Goal: Information Seeking & Learning: Learn about a topic

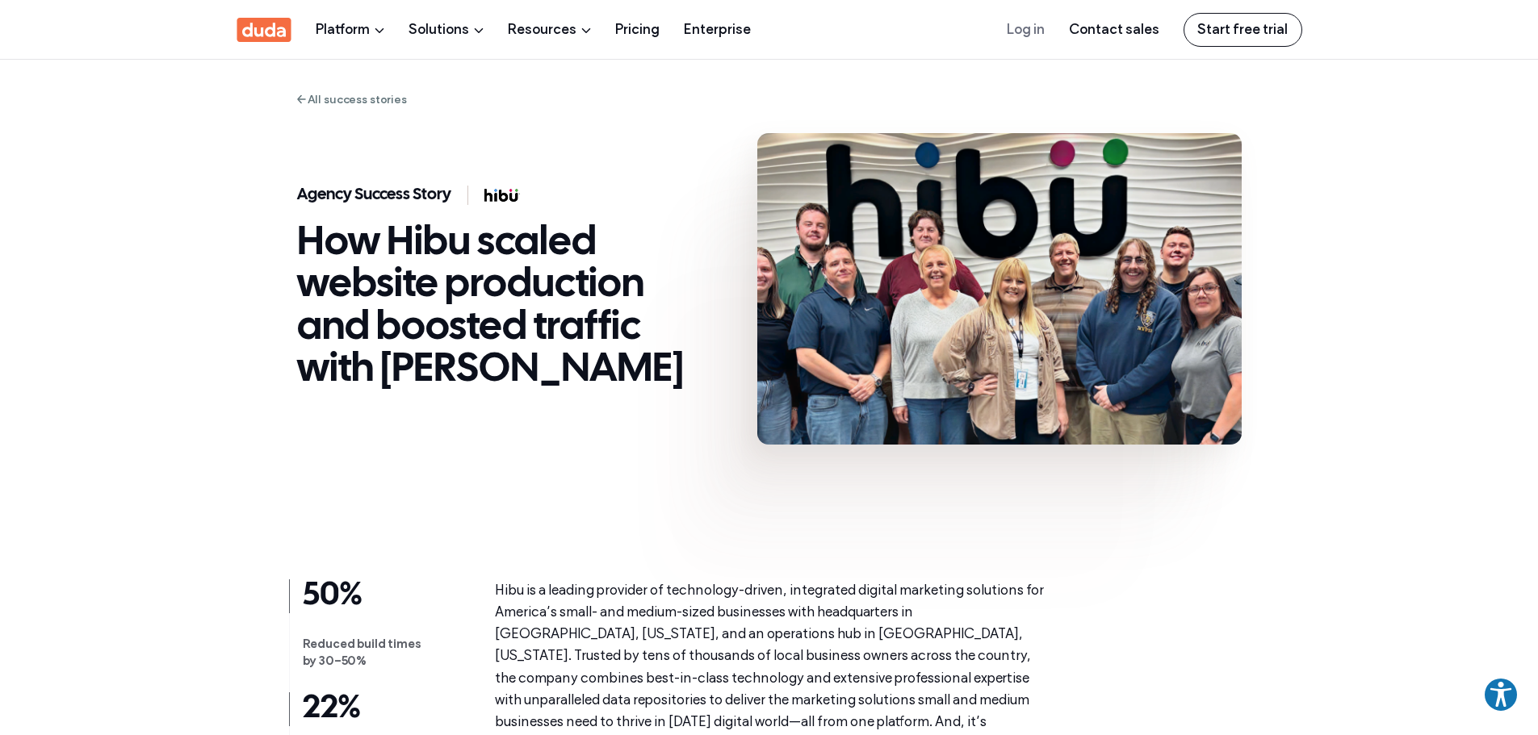
click at [354, 104] on link "All success stories" at bounding box center [352, 100] width 110 height 18
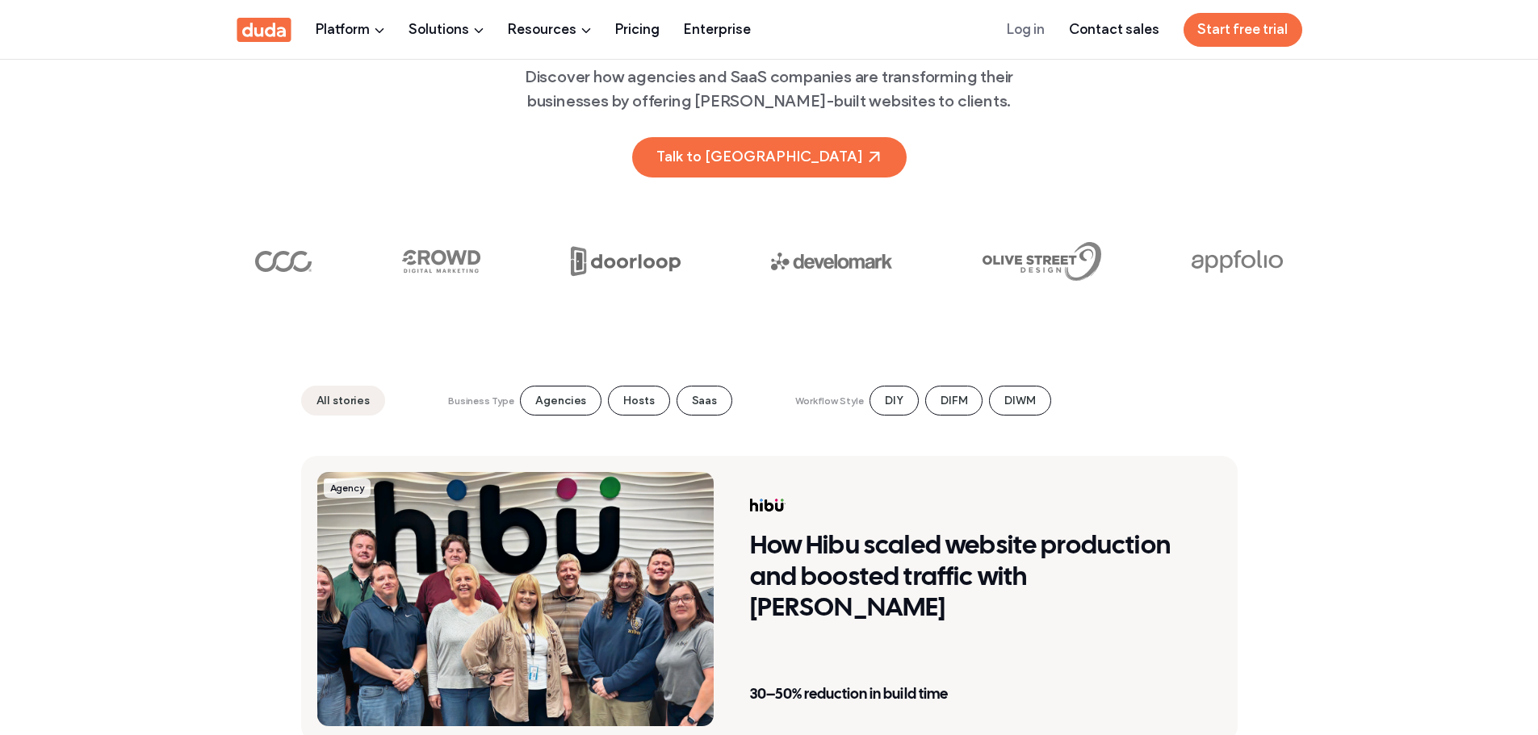
scroll to position [404, 0]
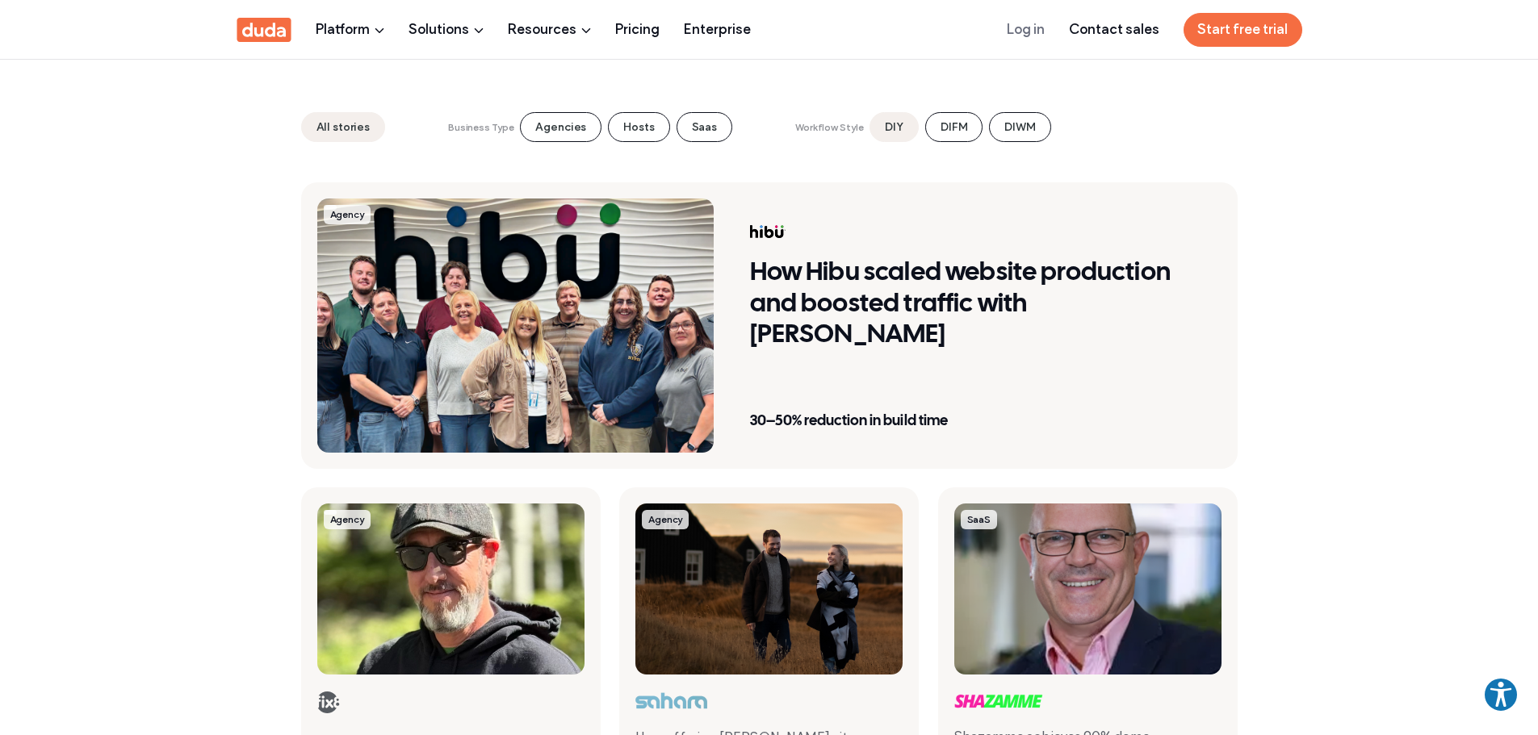
click at [894, 123] on li "DIY" at bounding box center [893, 127] width 49 height 30
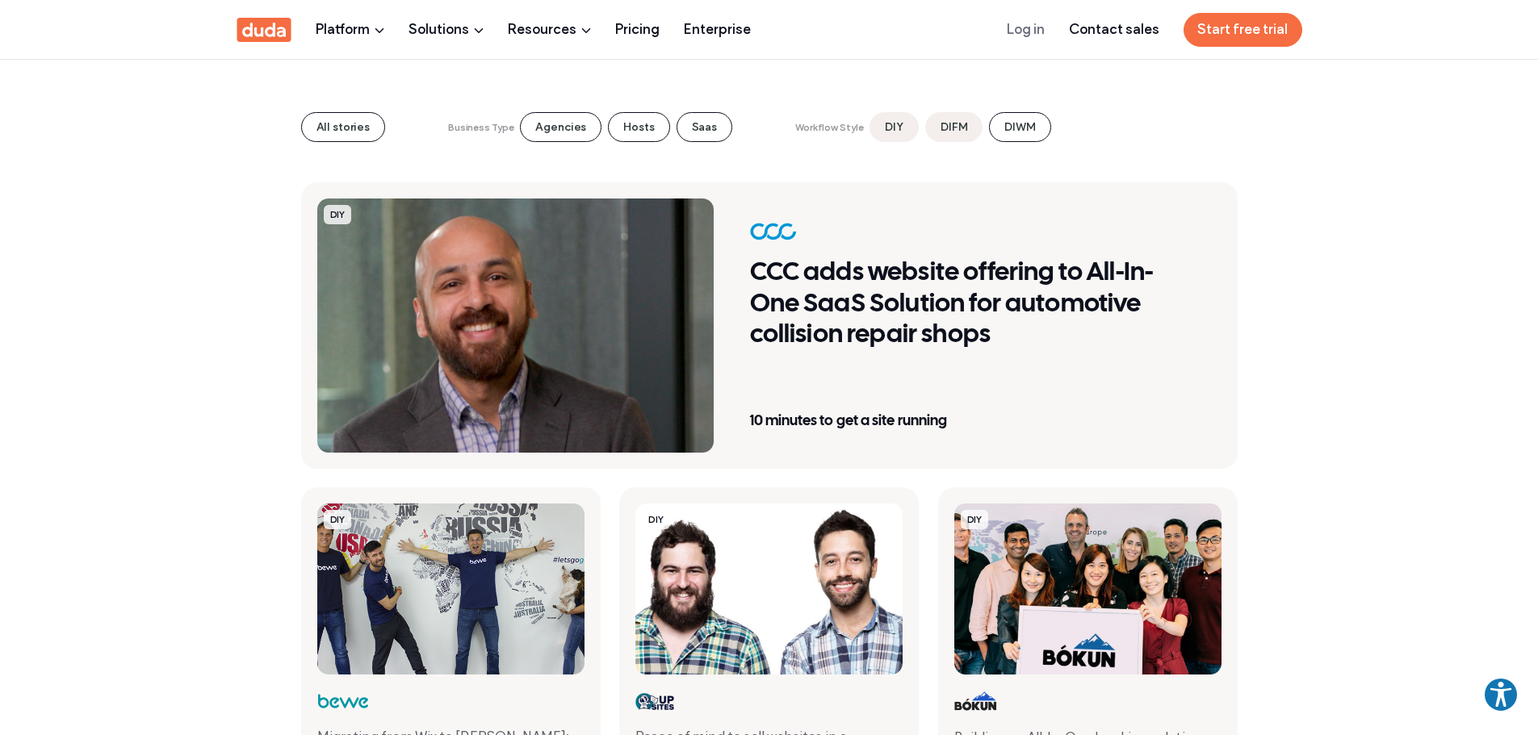
click at [932, 132] on li "DIFM" at bounding box center [953, 127] width 57 height 30
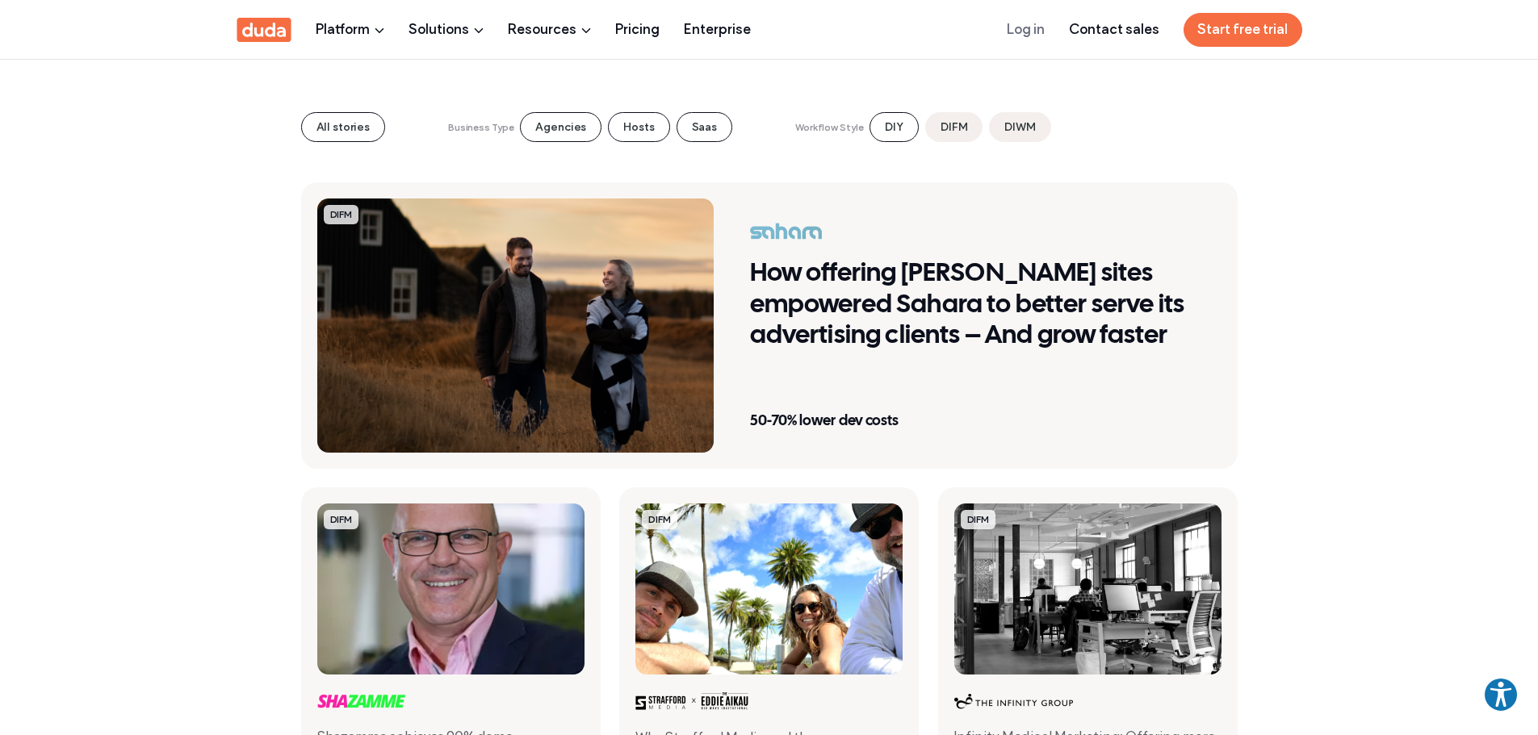
click at [1001, 129] on li "DIWM" at bounding box center [1019, 127] width 61 height 30
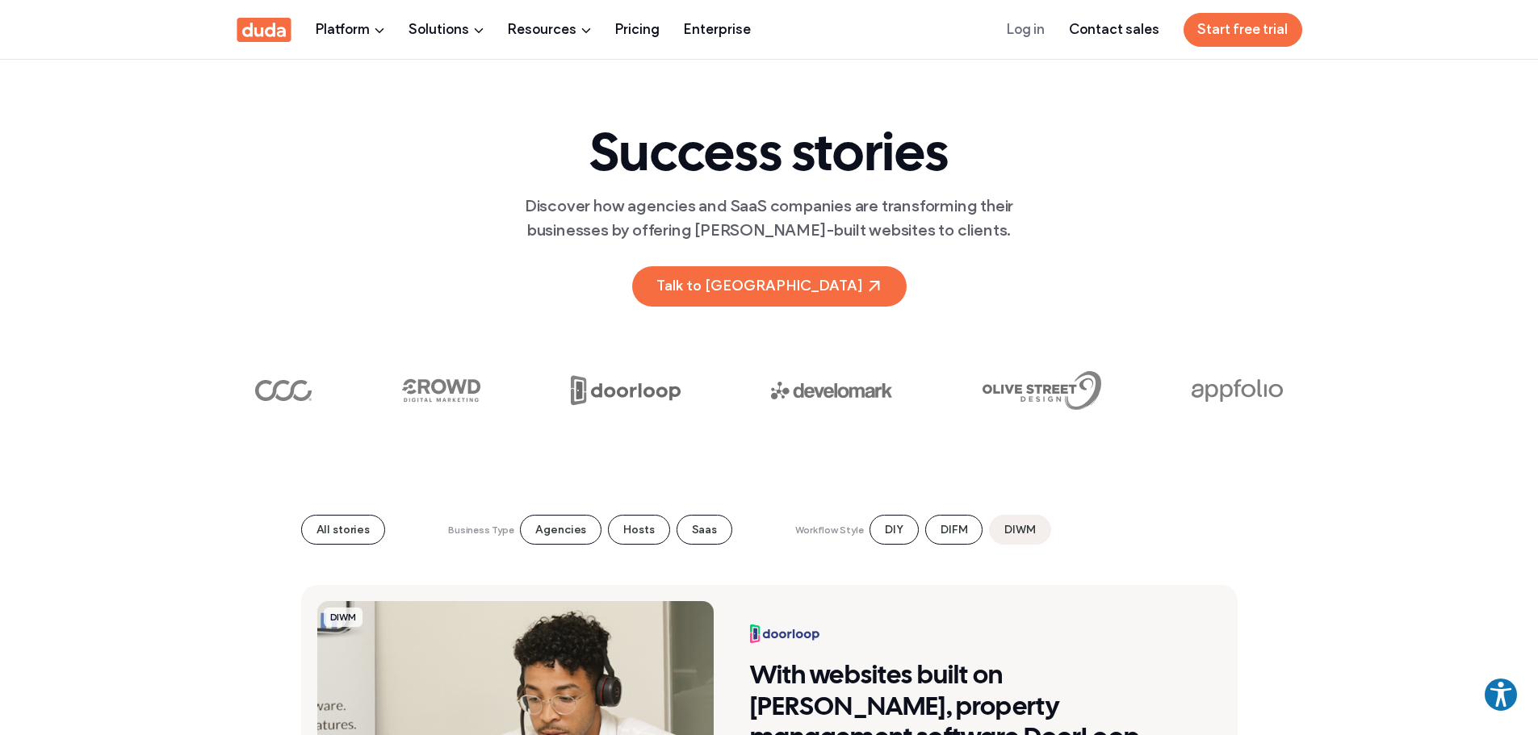
scroll to position [0, 0]
click at [888, 528] on li "DIY" at bounding box center [893, 531] width 49 height 30
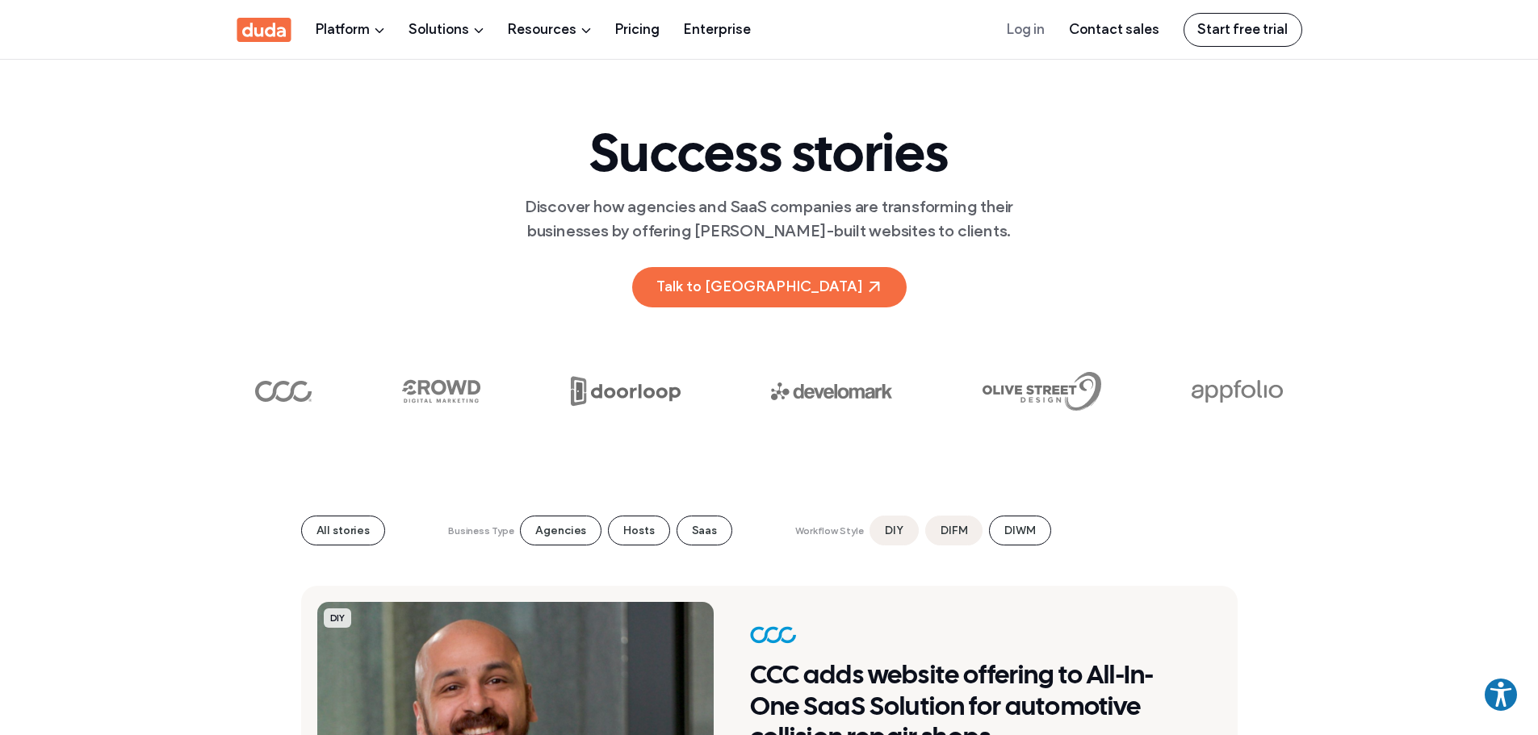
click at [961, 526] on li "DIFM" at bounding box center [953, 531] width 57 height 30
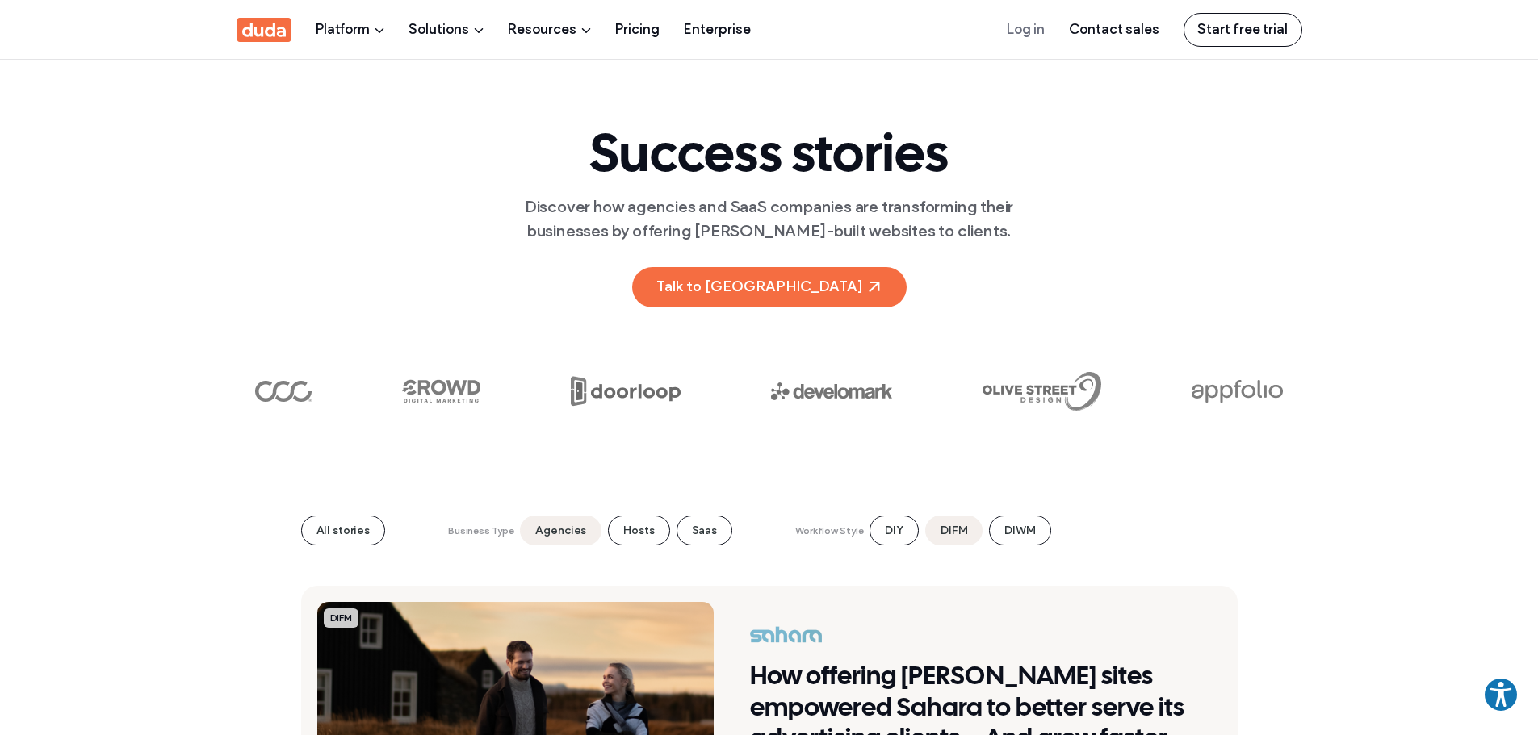
click at [571, 525] on li "Agencies" at bounding box center [561, 531] width 82 height 30
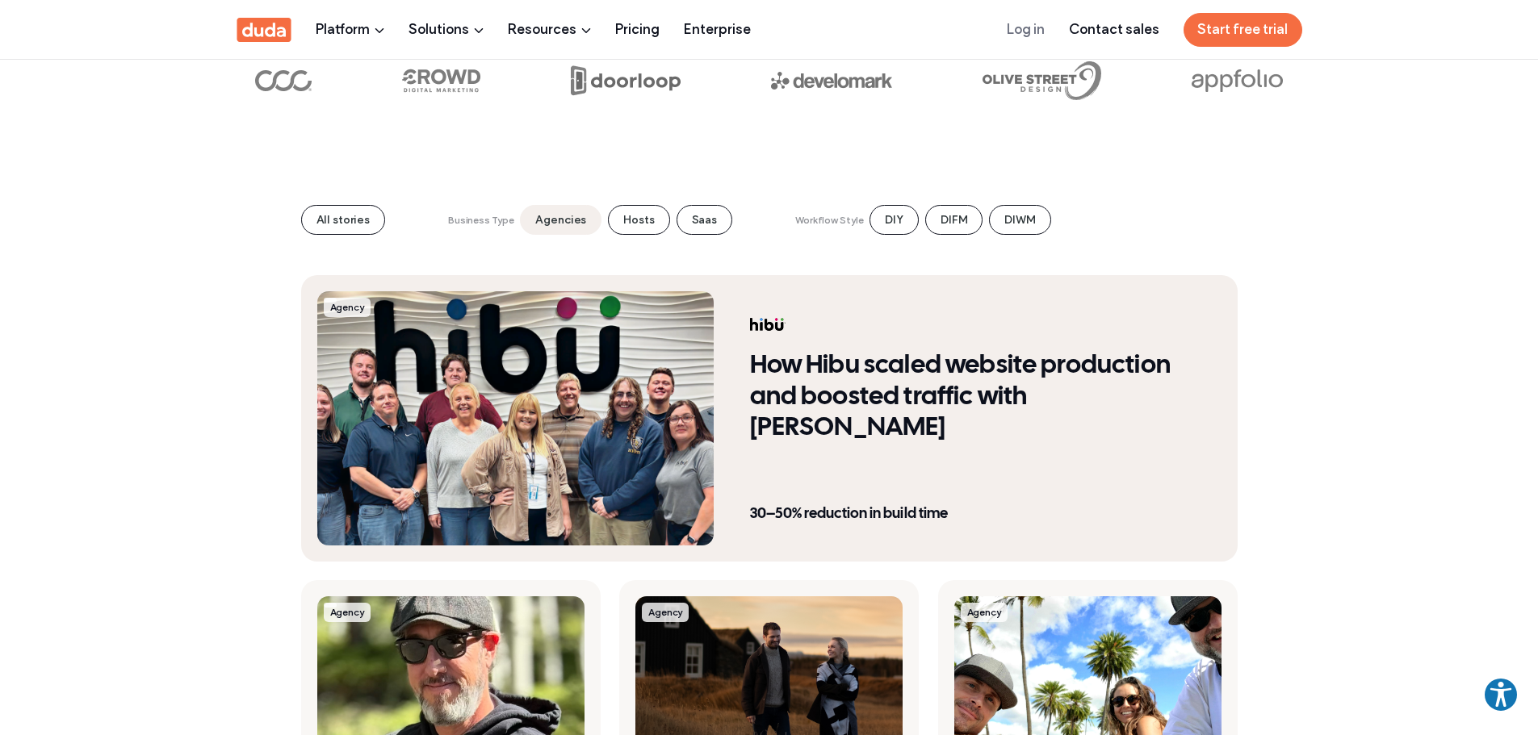
scroll to position [323, 0]
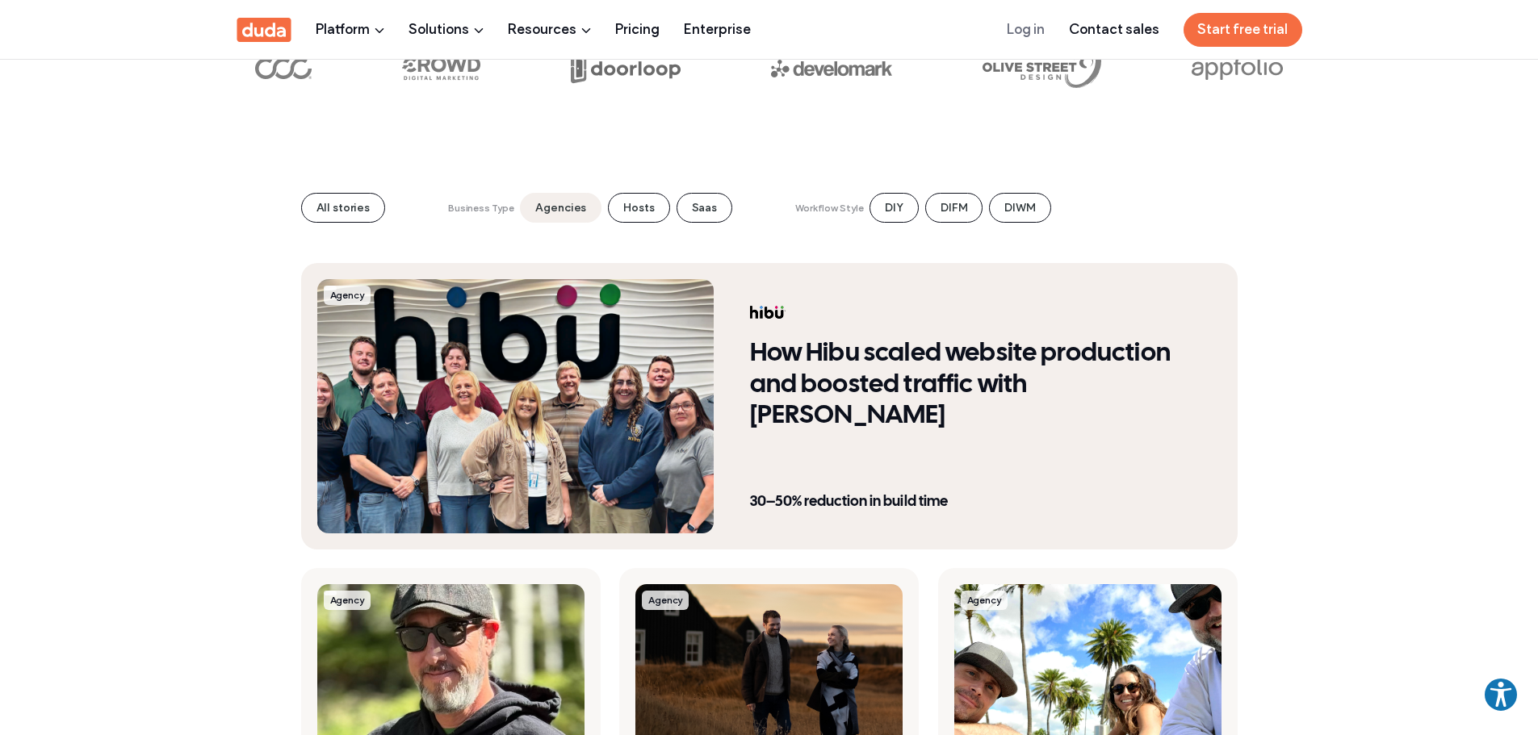
click at [601, 387] on div "Agency" at bounding box center [515, 406] width 396 height 254
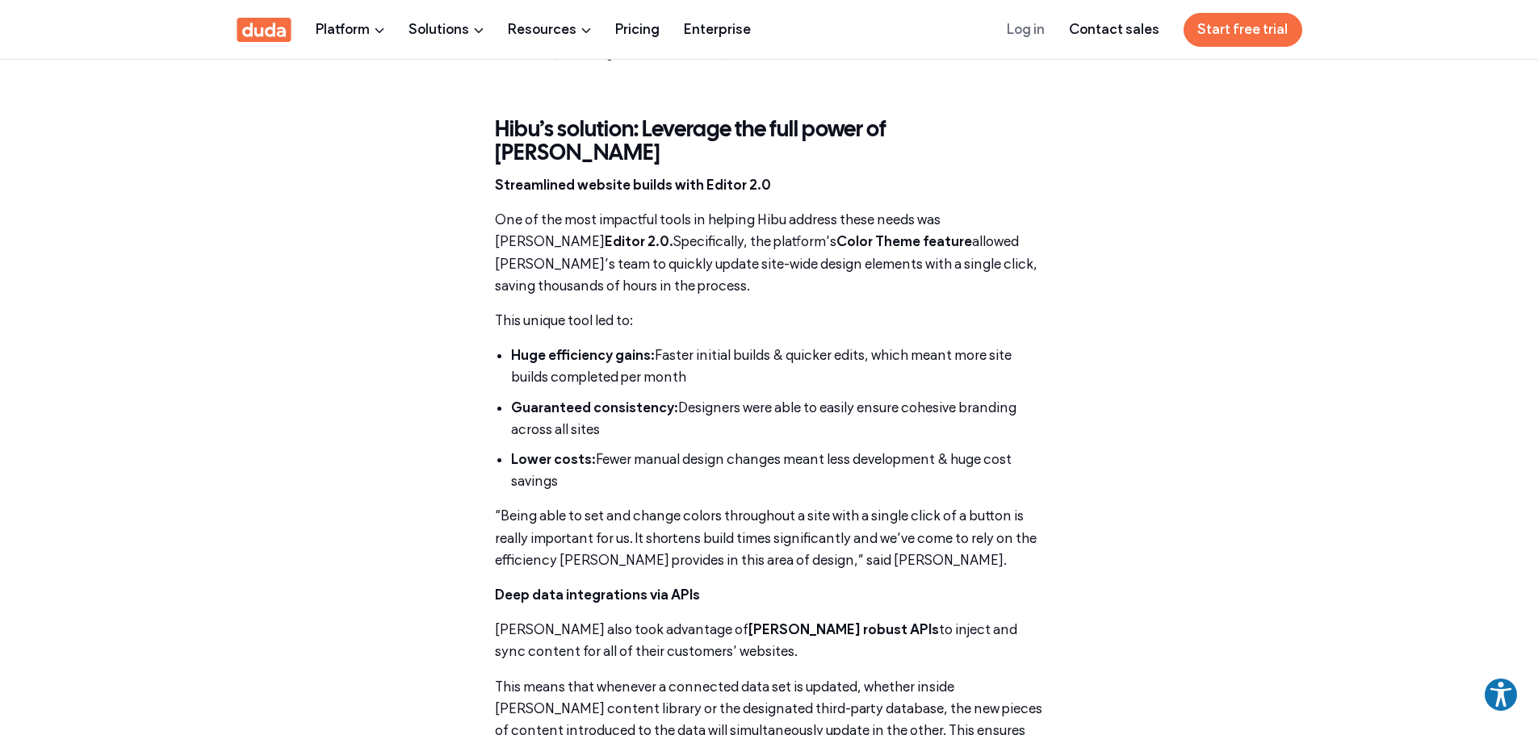
scroll to position [1776, 0]
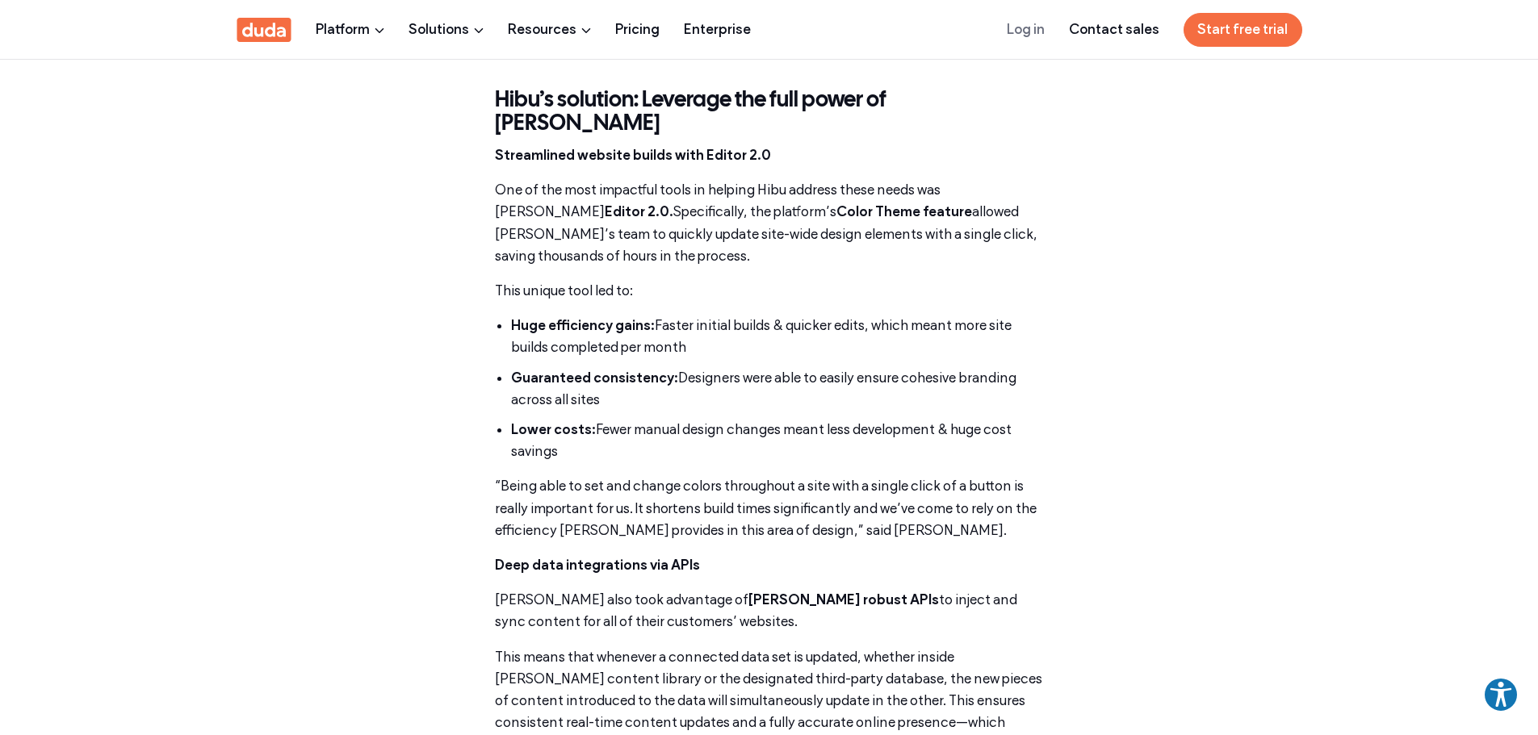
click at [903, 475] on p "“Being able to set and change colors throughout a site with a single click of a…" at bounding box center [769, 508] width 549 height 66
click at [819, 504] on div "Hibu’s solution: Leverage the full power of Duda Streamlined website builds wit…" at bounding box center [769, 730] width 549 height 1283
click at [808, 475] on p "“Being able to set and change colors throughout a site with a single click of a…" at bounding box center [769, 508] width 549 height 66
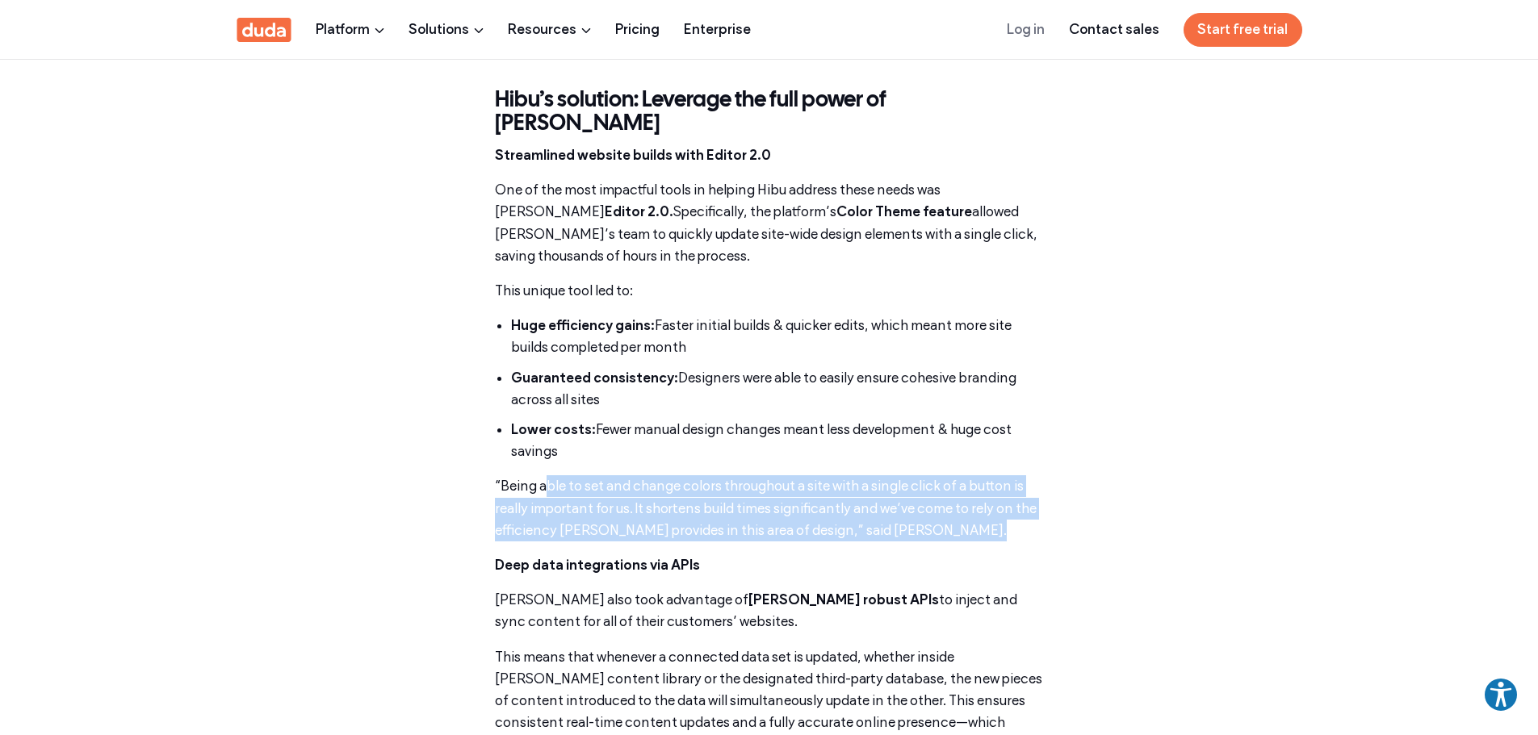
click at [808, 475] on p "“Being able to set and change colors throughout a site with a single click of a…" at bounding box center [769, 508] width 549 height 66
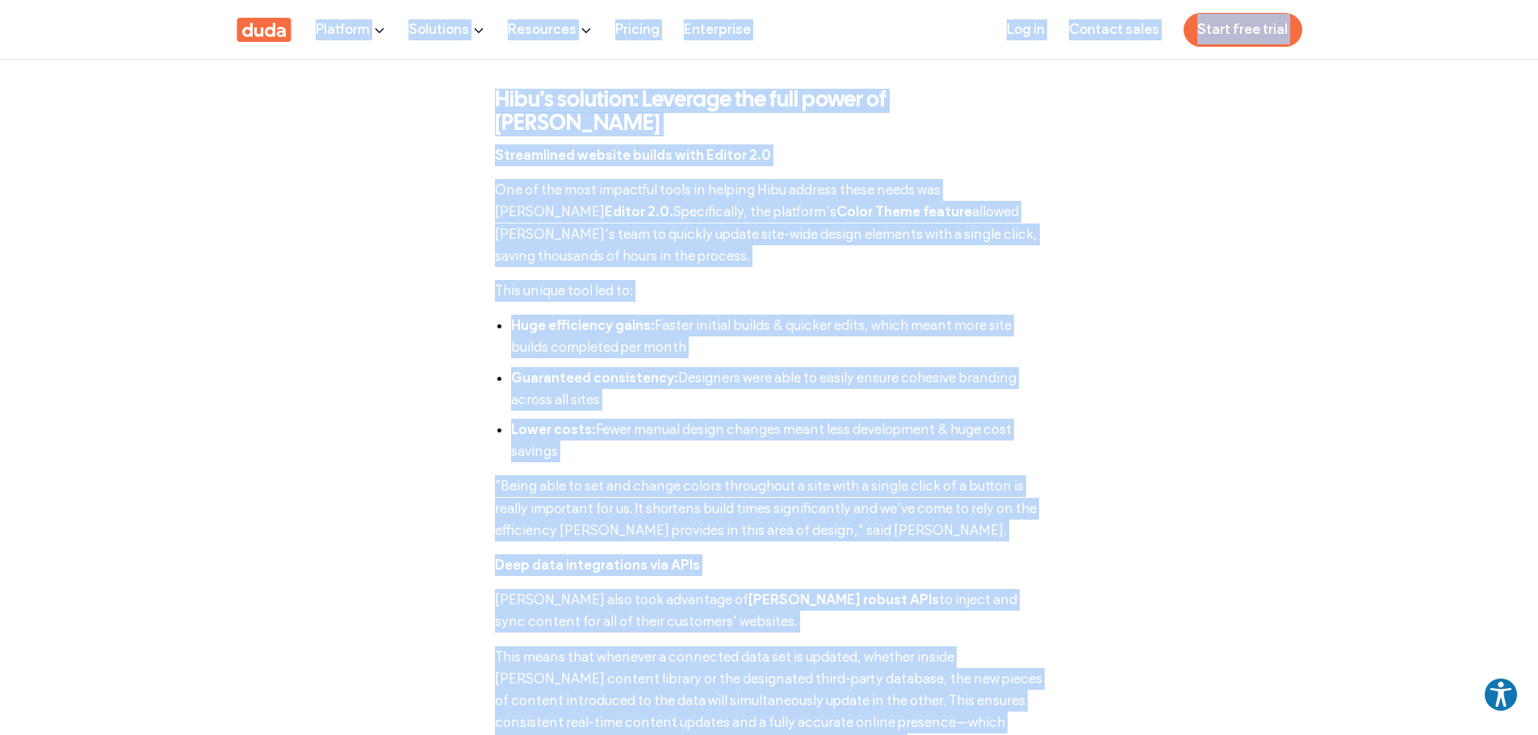
copy body "This website is AudioEye enabled and is being optimized for accessibility. To o…"
click at [1013, 419] on li "Lower costs: Fewer manual design changes meant less development & huge cost sav…" at bounding box center [777, 441] width 533 height 44
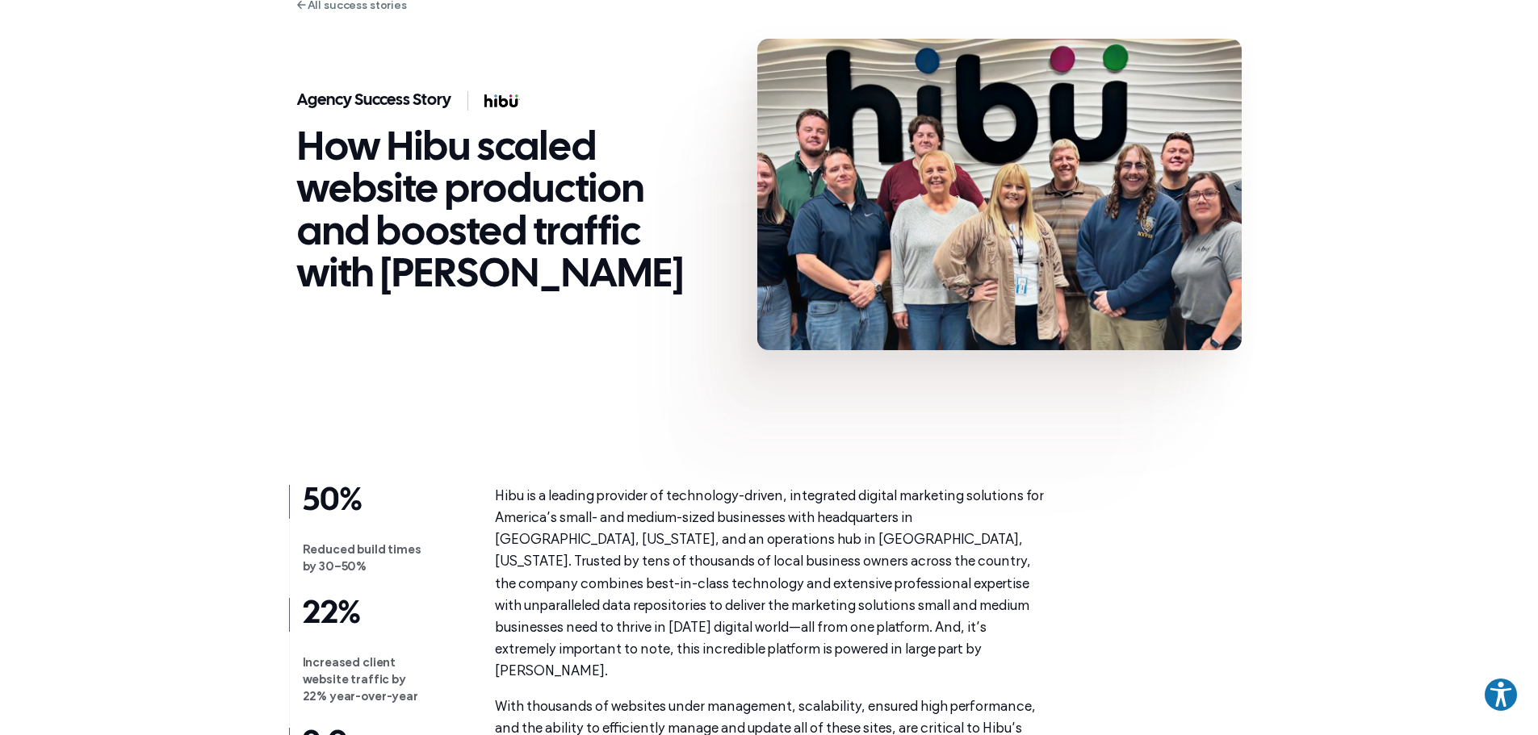
scroll to position [0, 0]
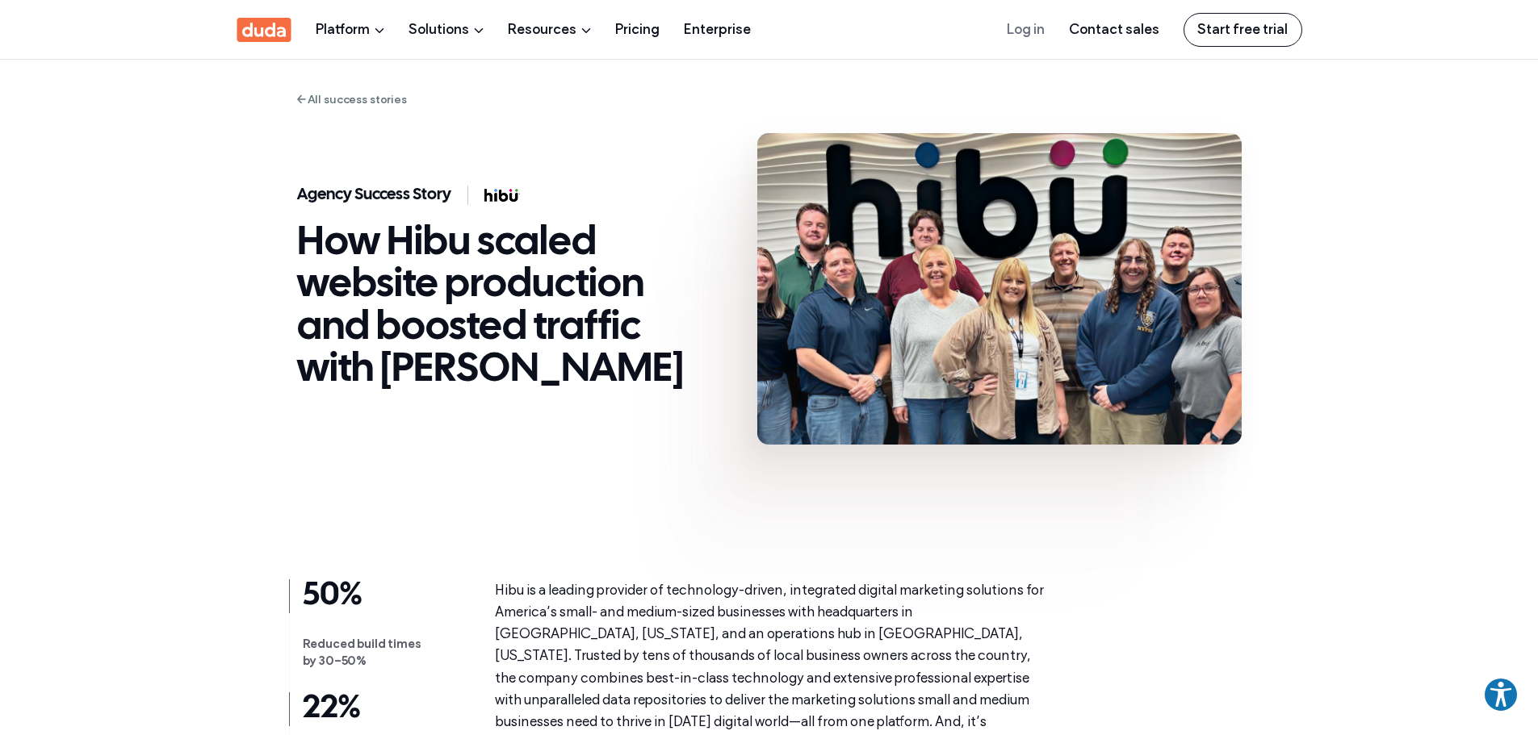
click at [345, 100] on link "All success stories" at bounding box center [352, 100] width 110 height 18
